Goal: Check status

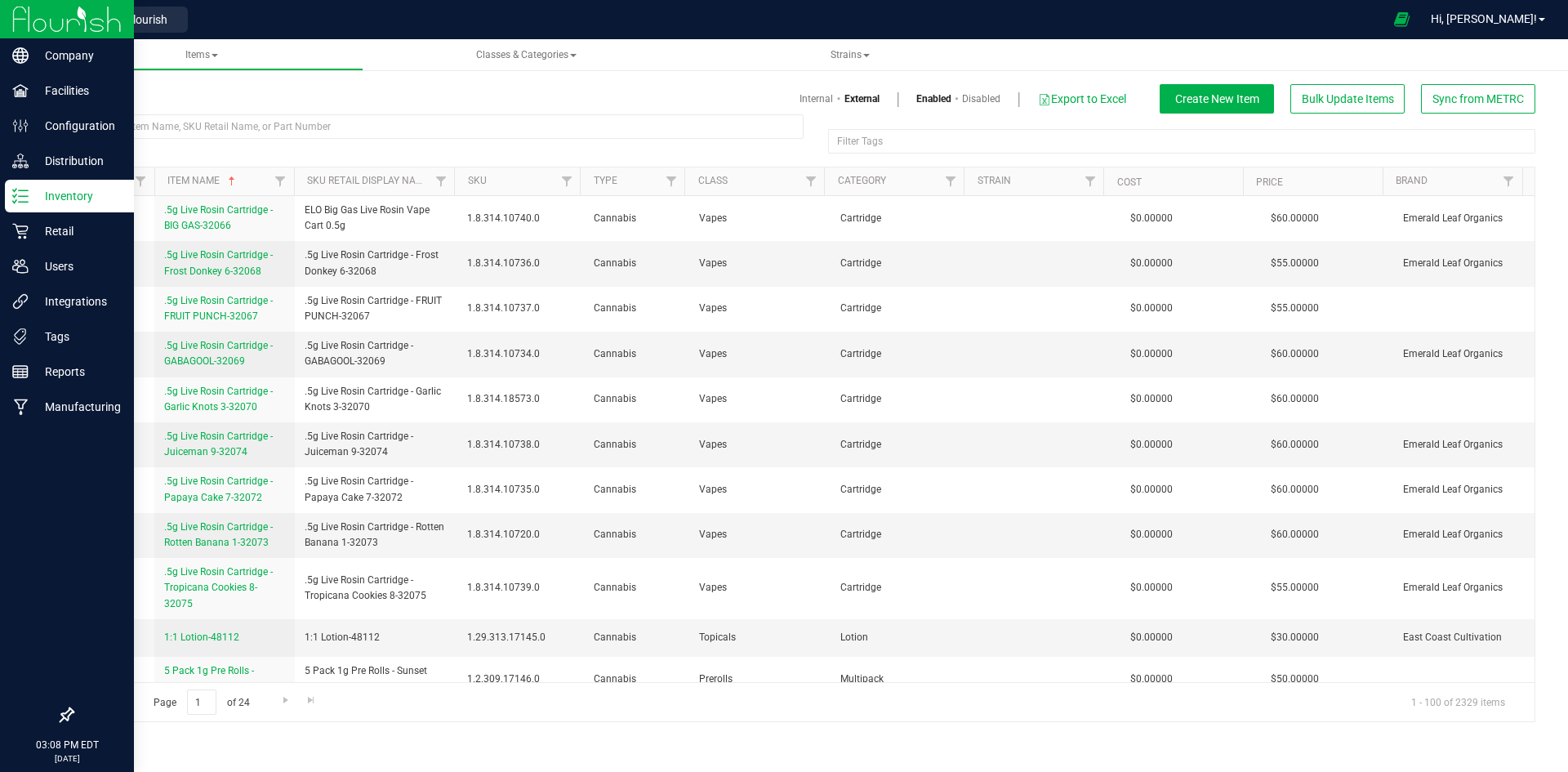
click at [20, 202] on line at bounding box center [23, 202] width 9 height 0
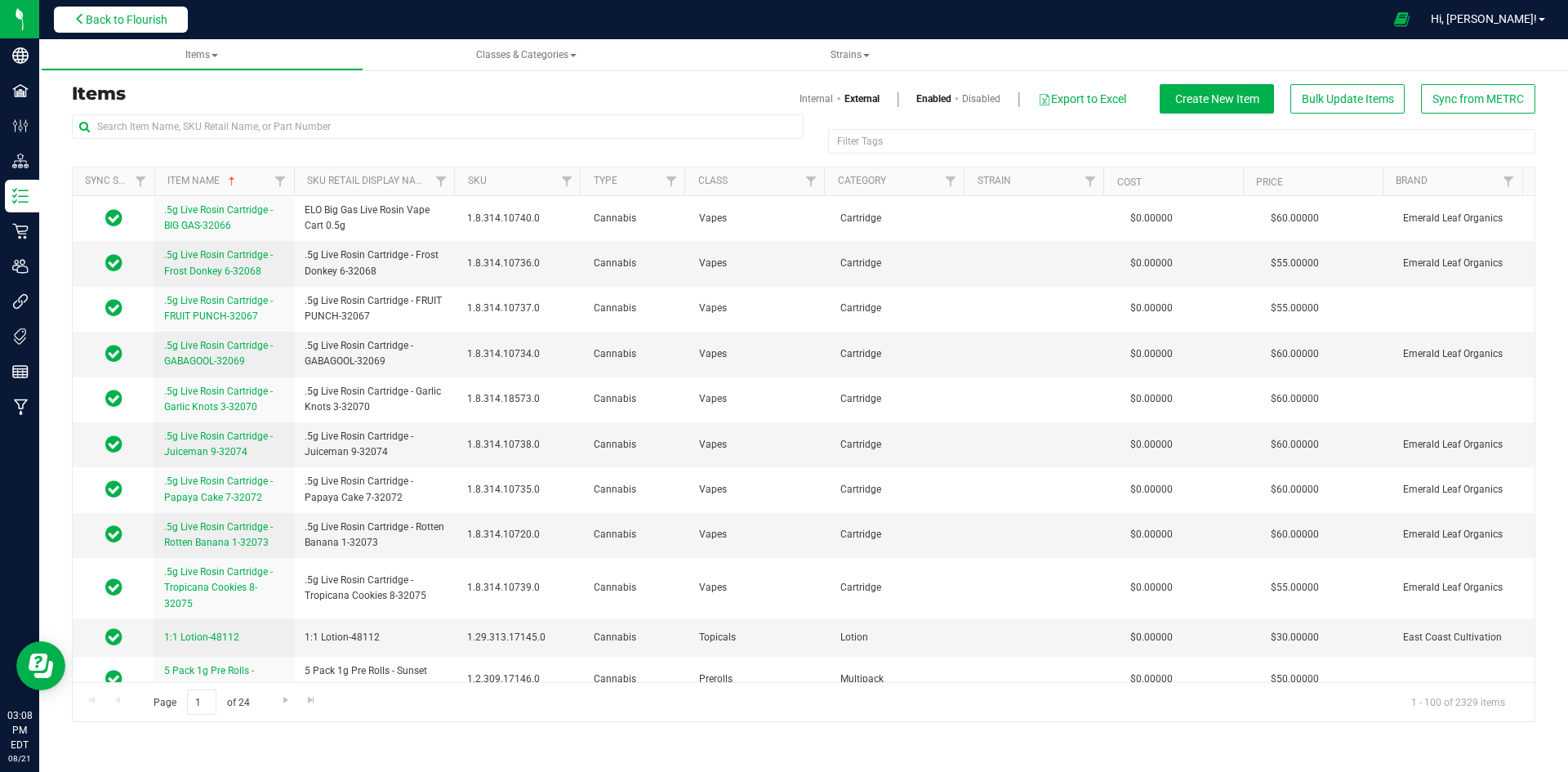
click at [160, 14] on span "Back to Flourish" at bounding box center [127, 20] width 82 height 13
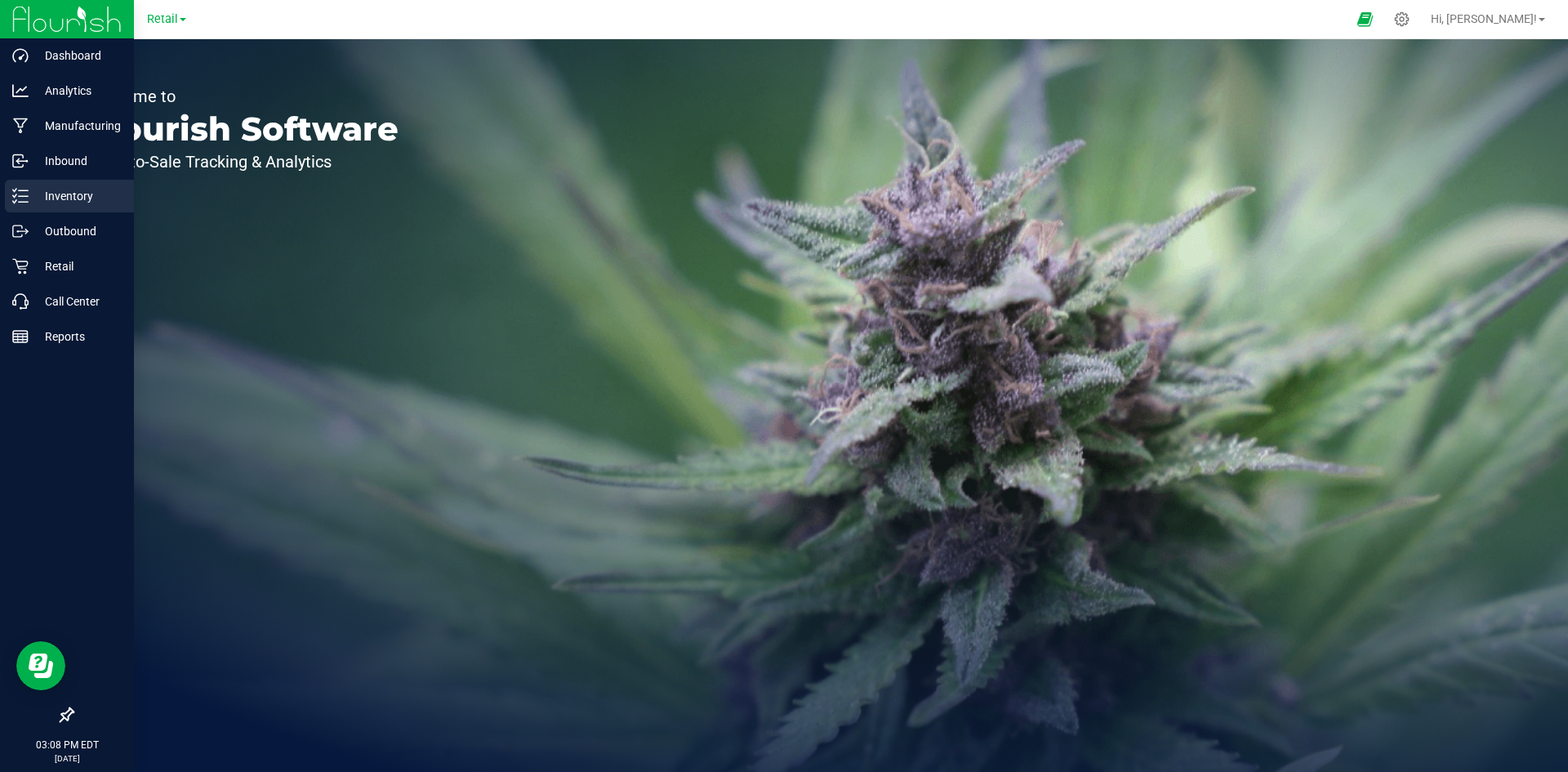
click at [15, 201] on icon at bounding box center [20, 196] width 16 height 16
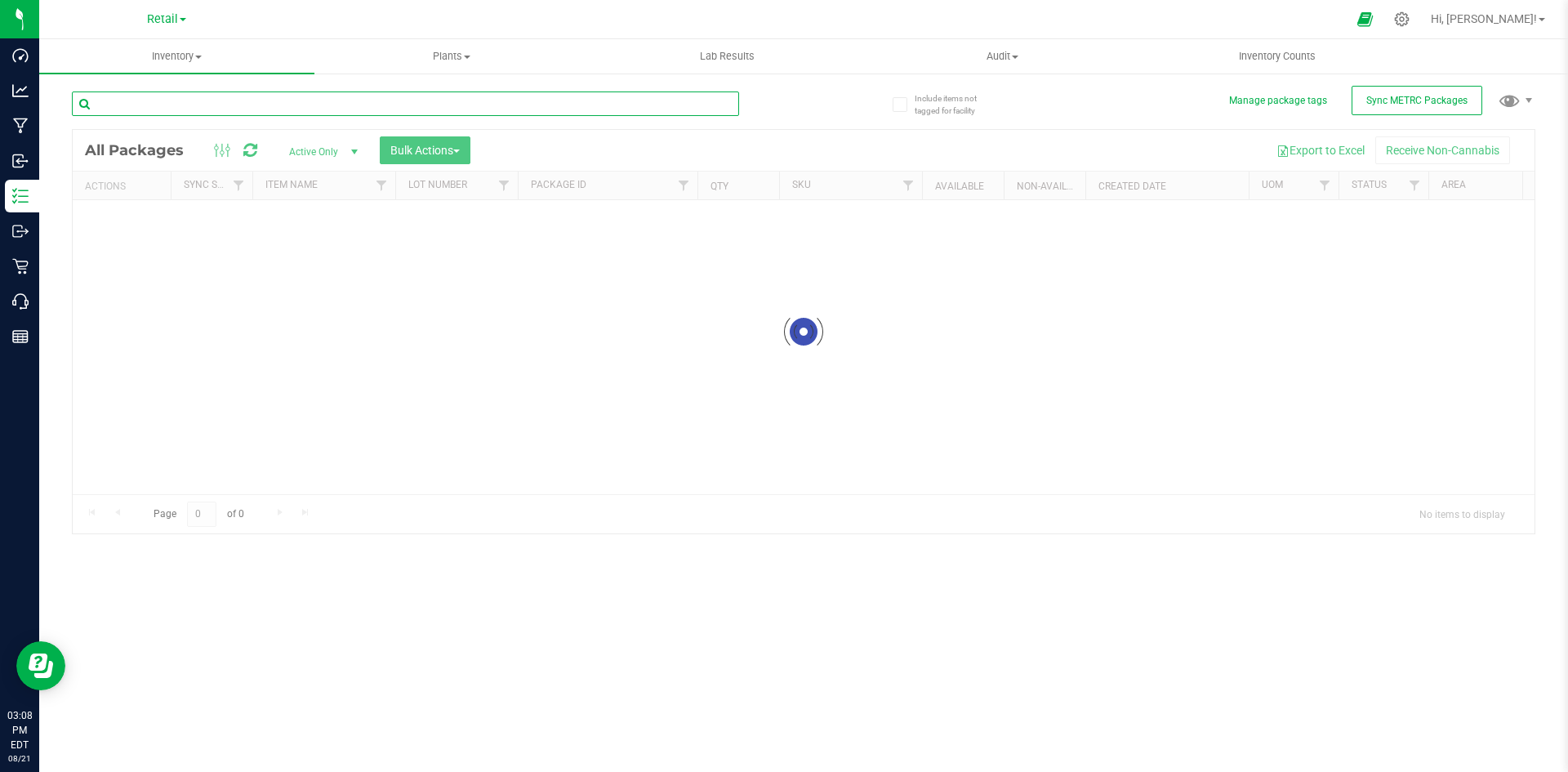
click at [320, 108] on input "text" at bounding box center [406, 104] width 667 height 25
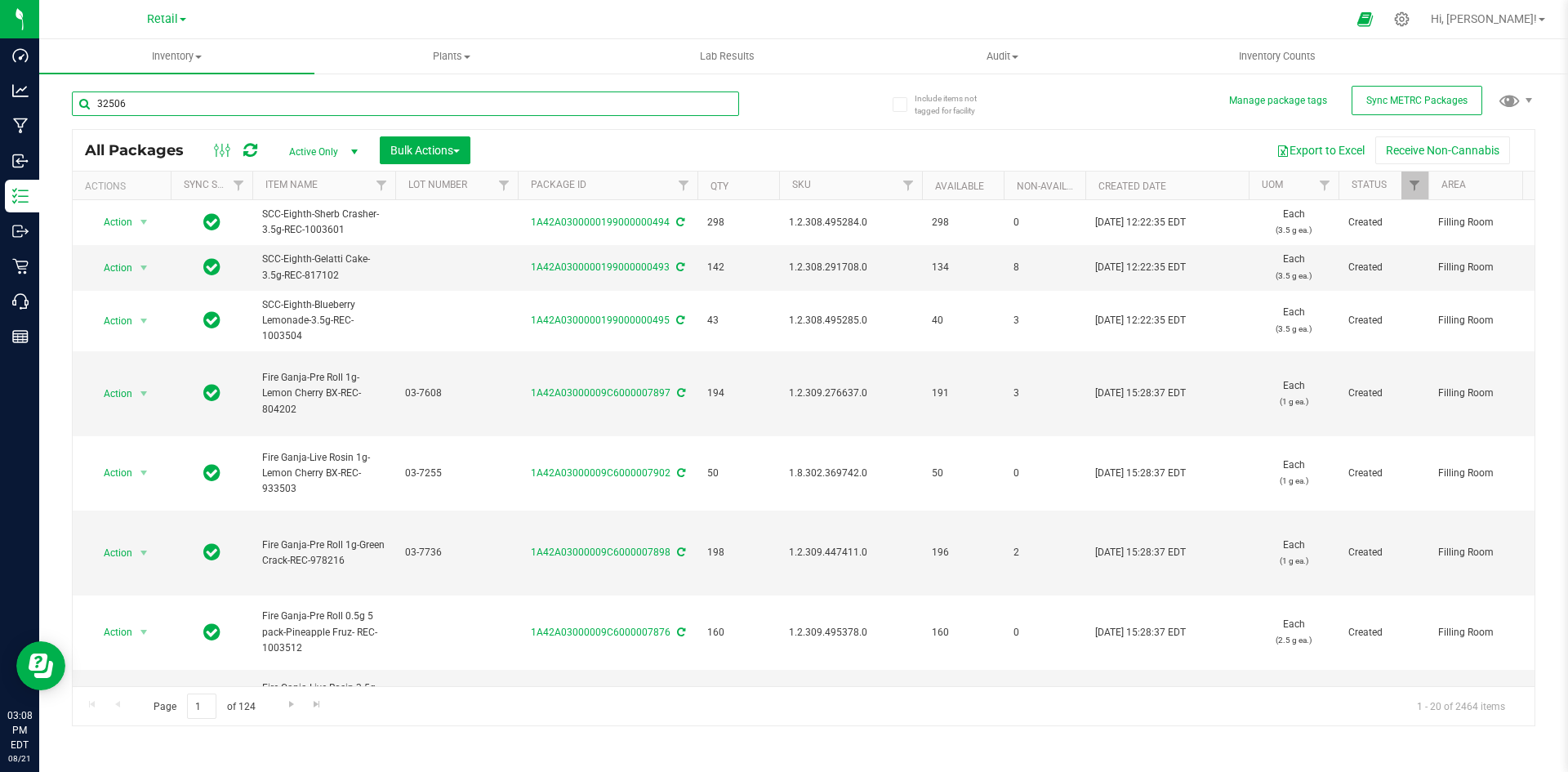
type input "32506"
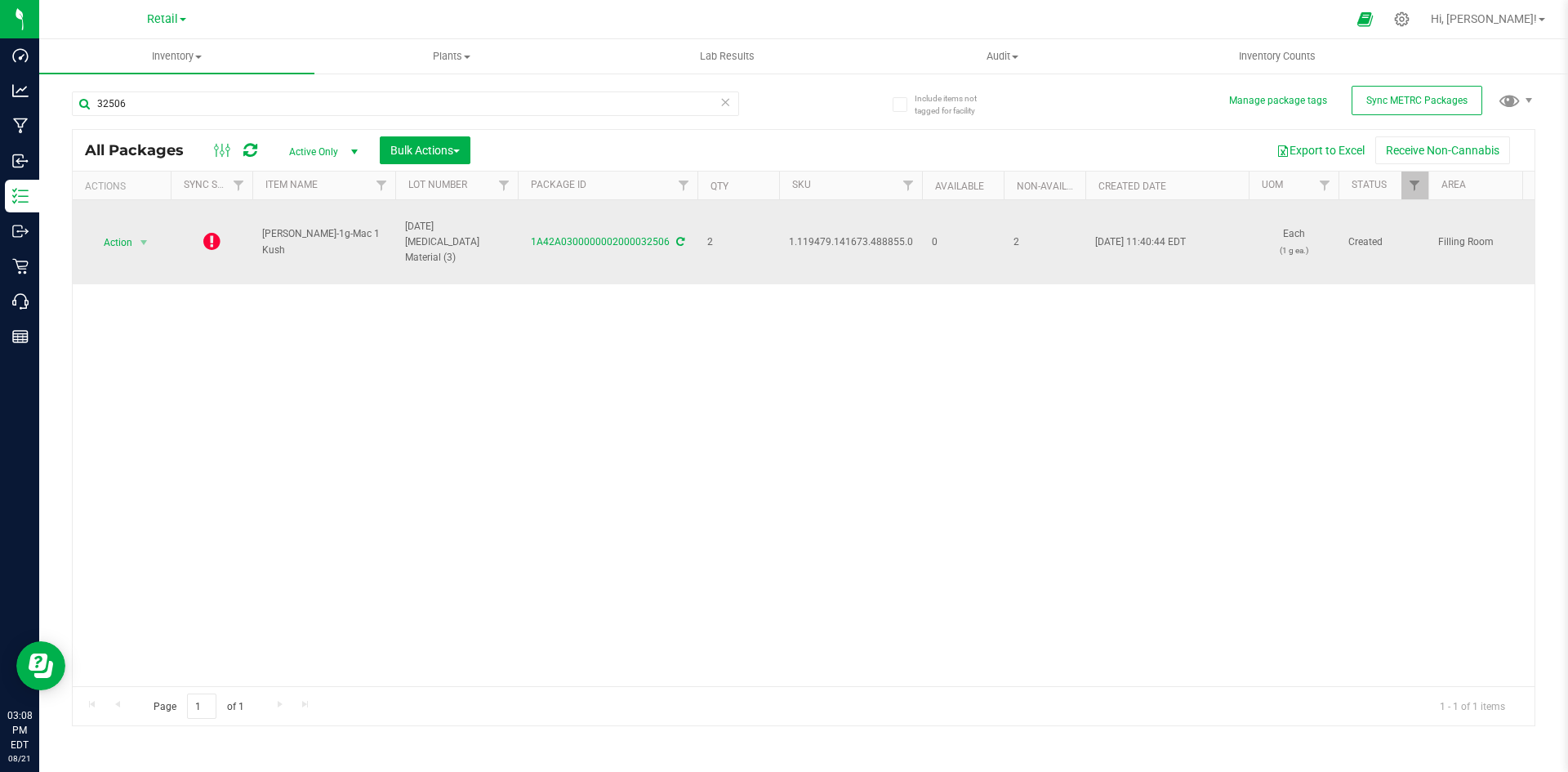
drag, startPoint x: 707, startPoint y: 243, endPoint x: 721, endPoint y: 243, distance: 14.0
click at [721, 243] on span "2" at bounding box center [738, 242] width 62 height 16
click at [709, 240] on span "2" at bounding box center [738, 242] width 62 height 16
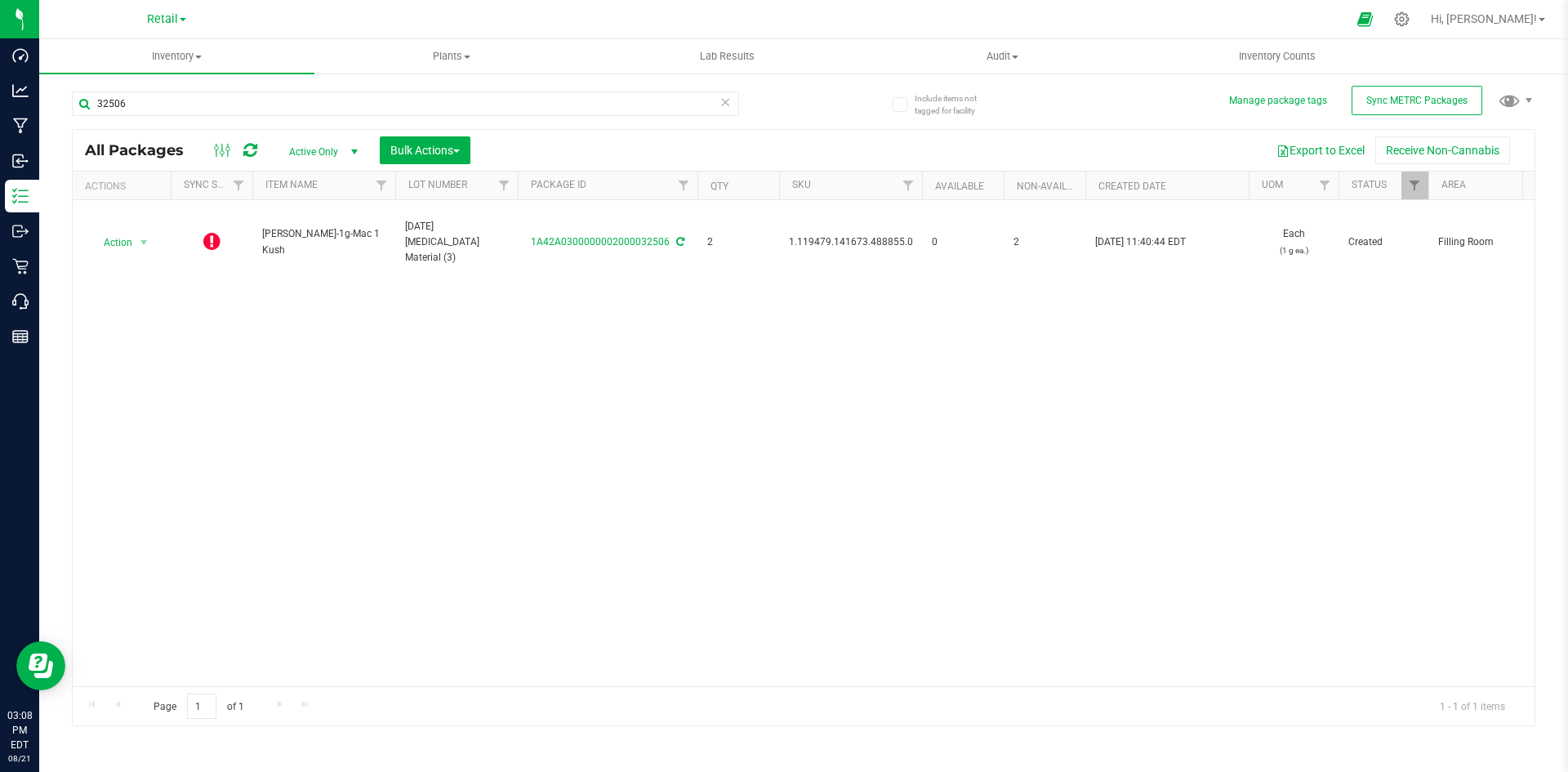
drag, startPoint x: 755, startPoint y: 327, endPoint x: 742, endPoint y: 308, distance: 23.0
click at [755, 327] on div "Action Action Edit attributes Global inventory Lock package Package audit log P…" at bounding box center [804, 443] width 1462 height 486
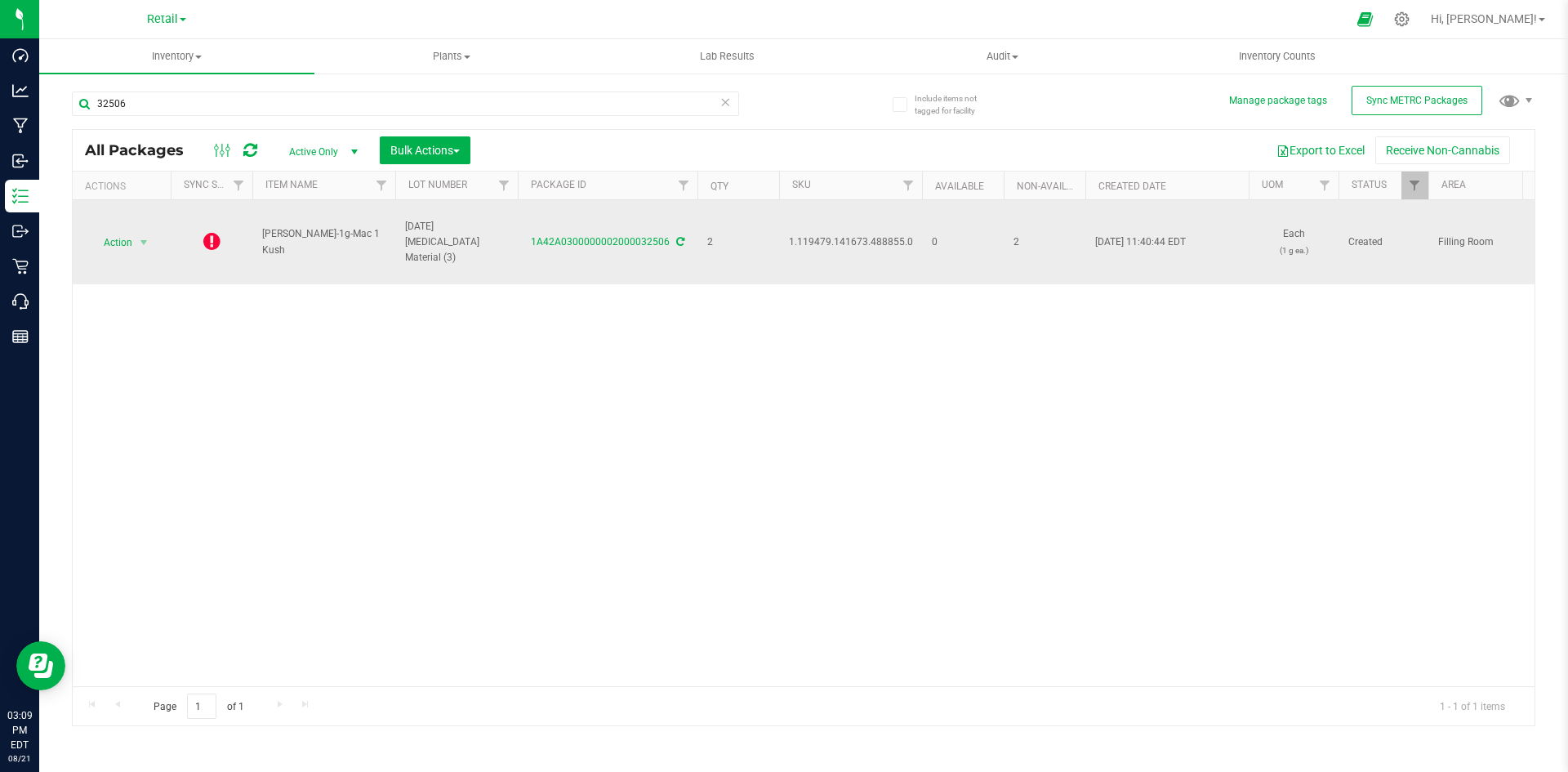
click at [679, 241] on icon at bounding box center [680, 242] width 8 height 10
